Goal: Task Accomplishment & Management: Complete application form

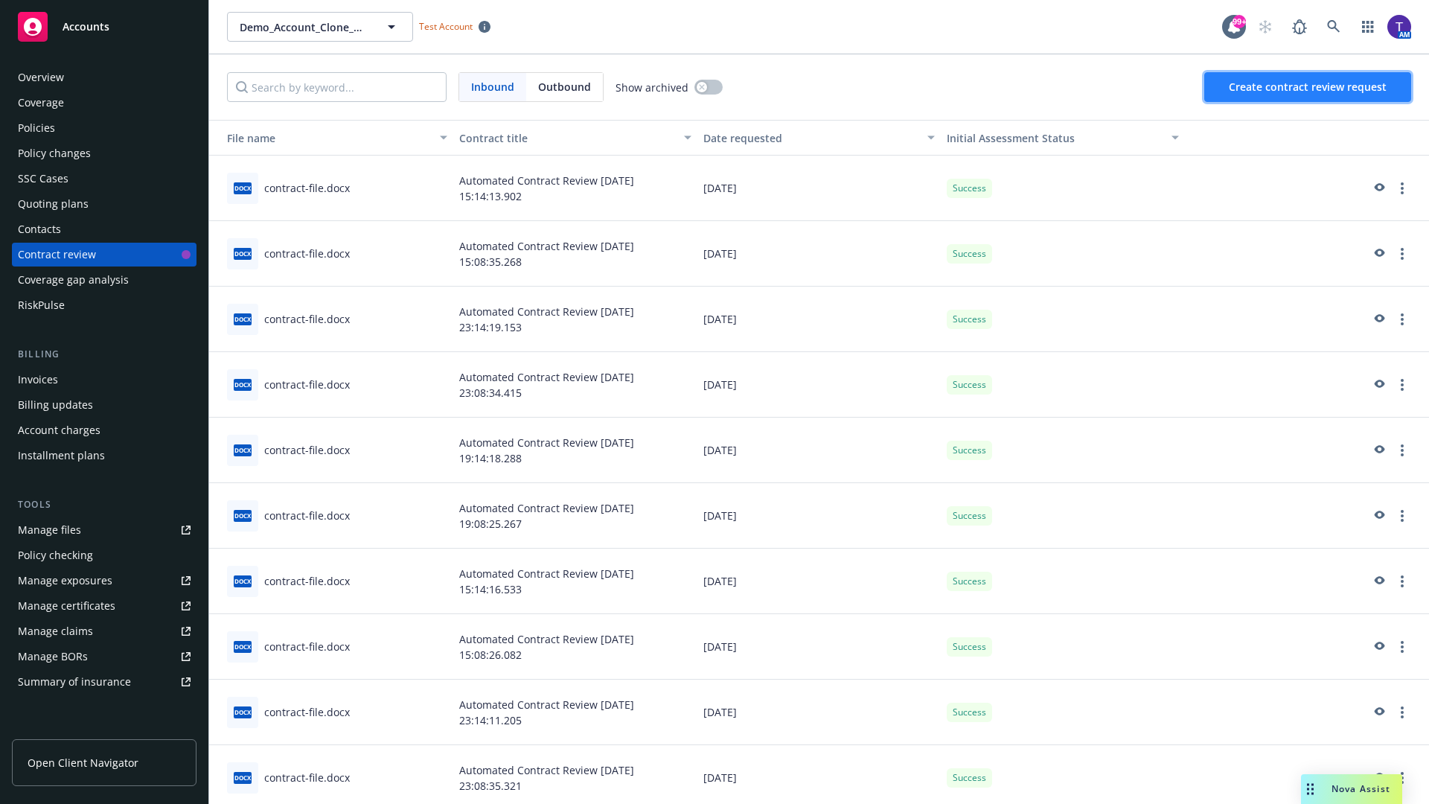
click at [1308, 87] on span "Create contract review request" at bounding box center [1308, 87] width 158 height 14
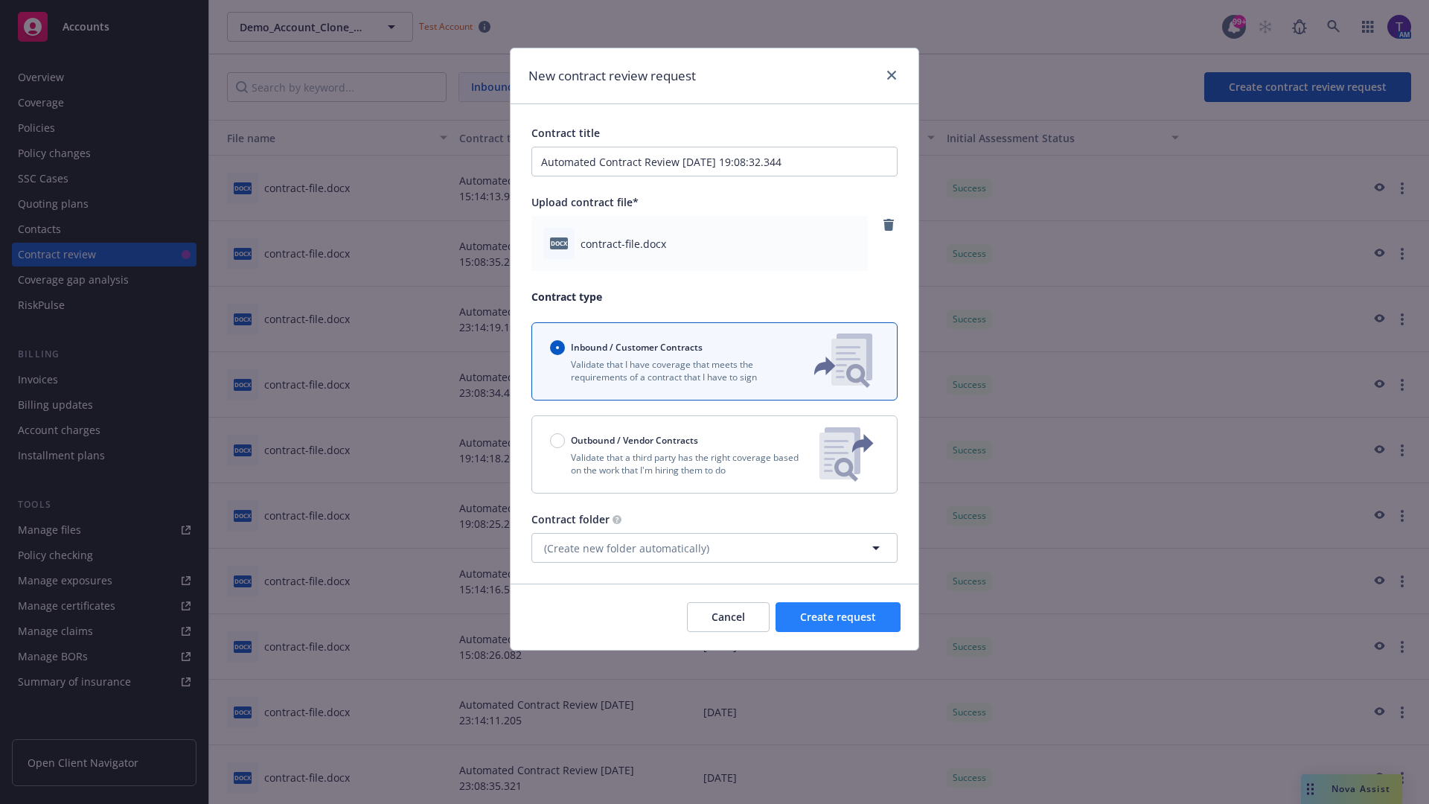
type input "Automated Contract Review 10-15-2025 19:08:32.344"
click at [838, 617] on span "Create request" at bounding box center [838, 617] width 76 height 14
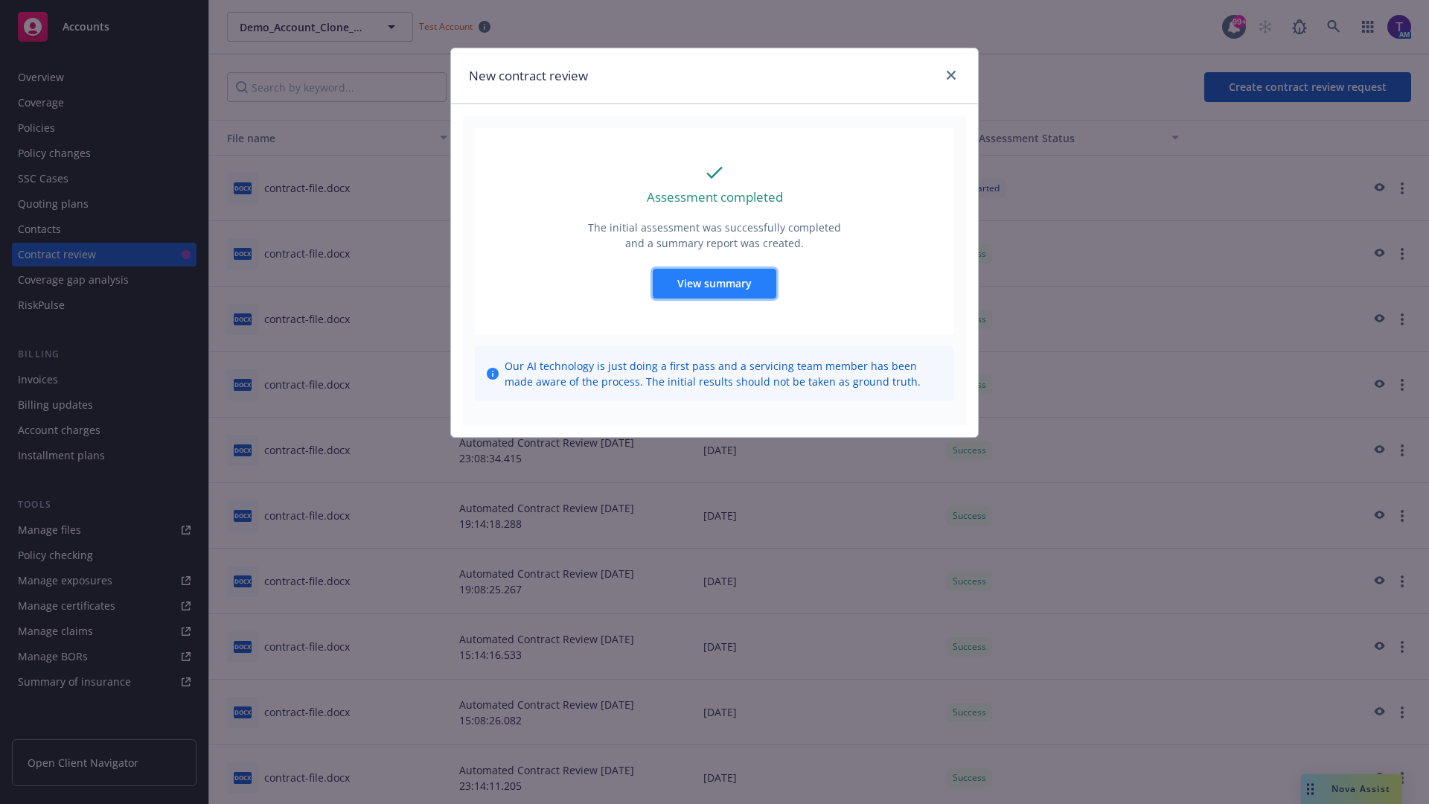
click at [714, 283] on span "View summary" at bounding box center [714, 283] width 74 height 14
